Goal: Task Accomplishment & Management: Manage account settings

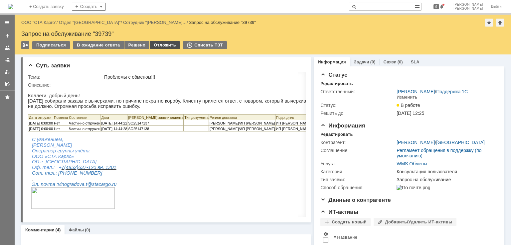
click at [160, 44] on div "Отложить" at bounding box center [165, 45] width 30 height 8
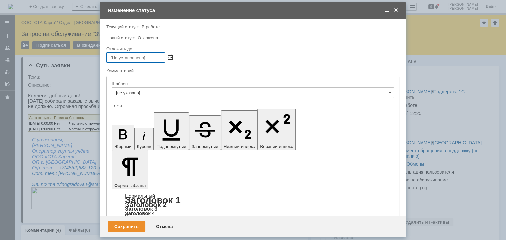
click at [168, 57] on span at bounding box center [170, 57] width 5 height 5
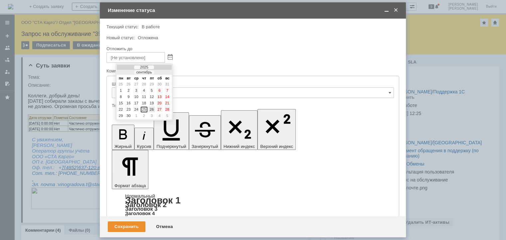
click at [151, 108] on div "26" at bounding box center [151, 110] width 7 height 6
type input "[DATE] 16:12"
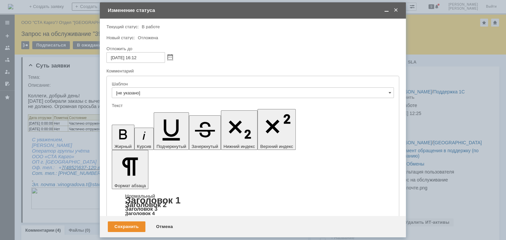
click at [151, 83] on div "Шаблон" at bounding box center [252, 84] width 281 height 4
click at [118, 228] on div "Сохранить" at bounding box center [127, 226] width 38 height 11
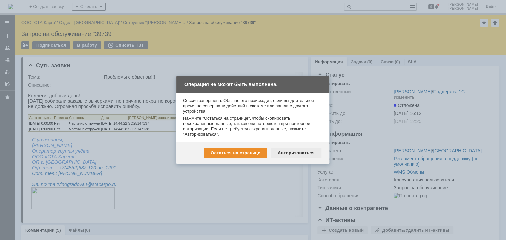
click at [299, 156] on div "Авторизоваться" at bounding box center [296, 153] width 50 height 11
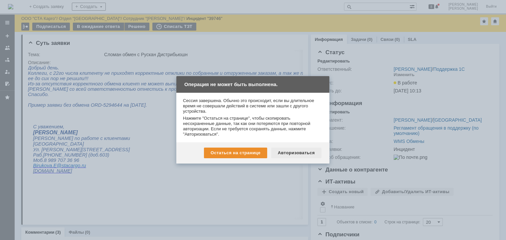
scroll to position [233, 0]
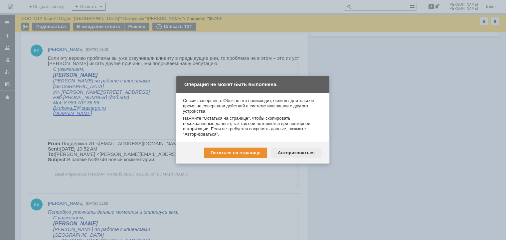
click at [307, 155] on div "Авторизоваться" at bounding box center [296, 153] width 50 height 11
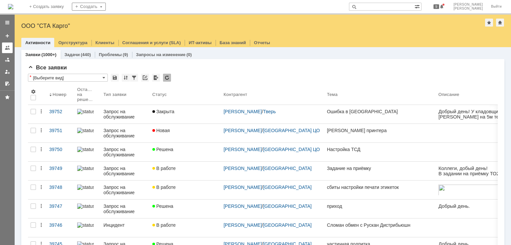
click at [10, 50] on div at bounding box center [7, 47] width 5 height 5
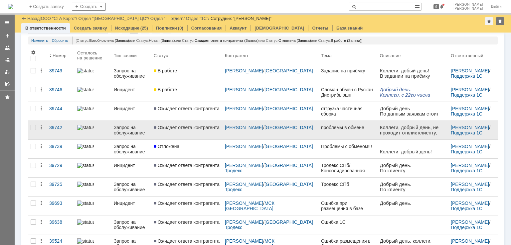
click at [211, 131] on link "Ожидает ответа контрагента" at bounding box center [186, 130] width 71 height 19
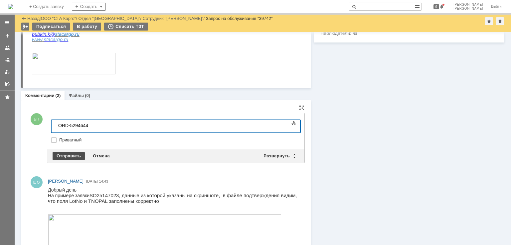
click at [74, 153] on div "Отправить" at bounding box center [69, 156] width 32 height 8
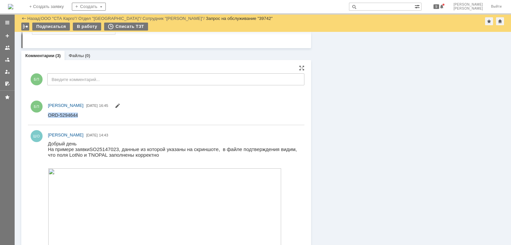
drag, startPoint x: 78, startPoint y: 116, endPoint x: 48, endPoint y: 117, distance: 29.9
click at [48, 117] on html "ORD-5294644" at bounding box center [173, 115] width 250 height 6
click at [91, 116] on html "ORD-5294644" at bounding box center [173, 115] width 250 height 6
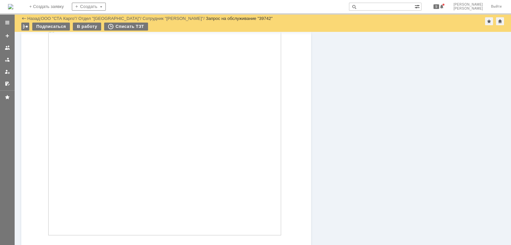
scroll to position [352, 0]
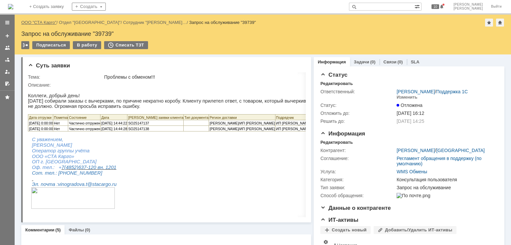
click at [44, 23] on link "ООО "СТА Карго"" at bounding box center [38, 22] width 35 height 5
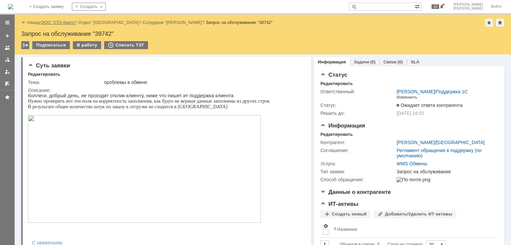
click at [54, 22] on link "ООО "СТА Карго"" at bounding box center [58, 22] width 35 height 5
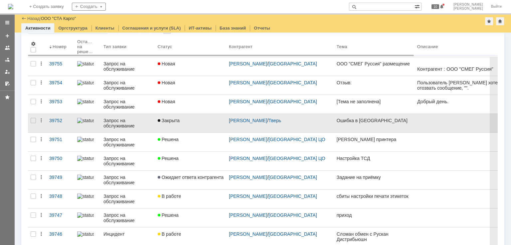
scroll to position [67, 0]
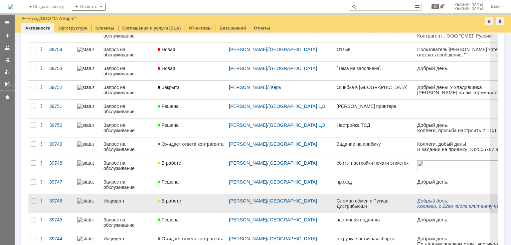
click at [190, 199] on div "В работе" at bounding box center [191, 201] width 66 height 5
